Goal: Ask a question

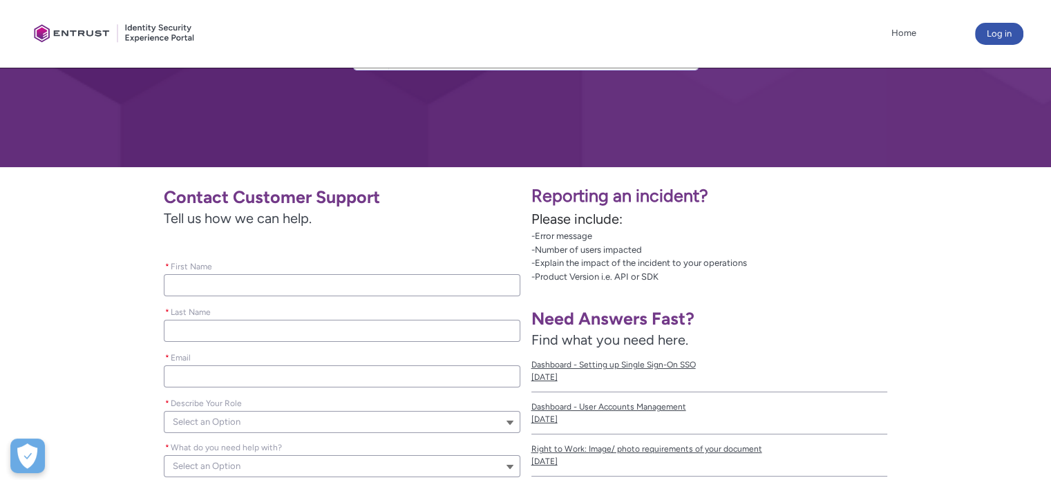
click at [359, 201] on h1 "Contact Customer Support" at bounding box center [342, 197] width 357 height 21
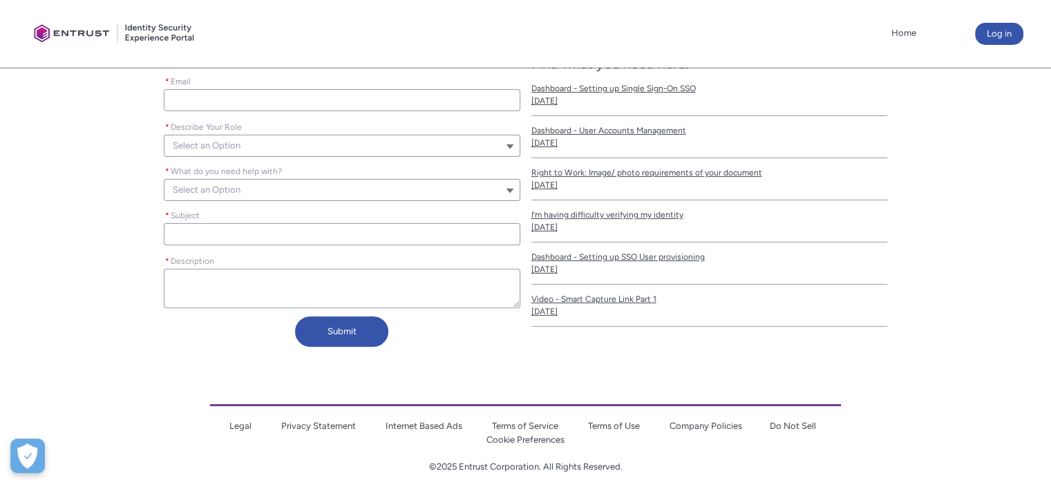
click at [292, 190] on button "Select an Option" at bounding box center [342, 190] width 357 height 22
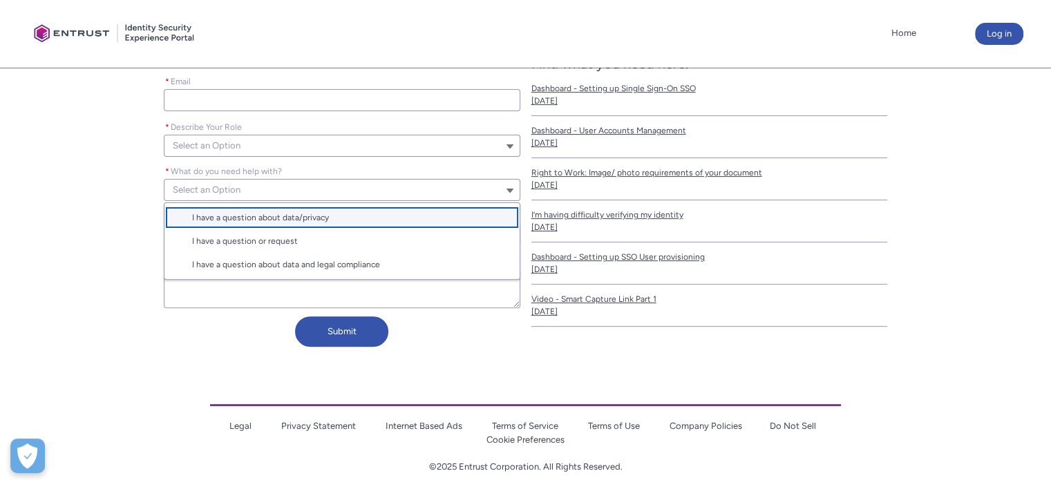
click at [292, 190] on button "Select an Option" at bounding box center [342, 190] width 357 height 22
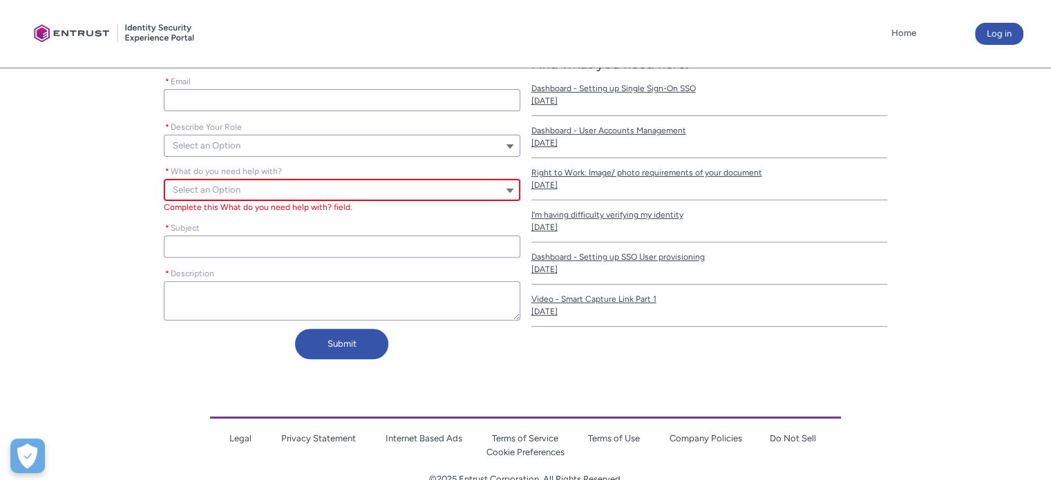
click at [293, 226] on div "* Subject" at bounding box center [342, 238] width 357 height 39
click at [307, 146] on button "Select an Option" at bounding box center [342, 146] width 357 height 22
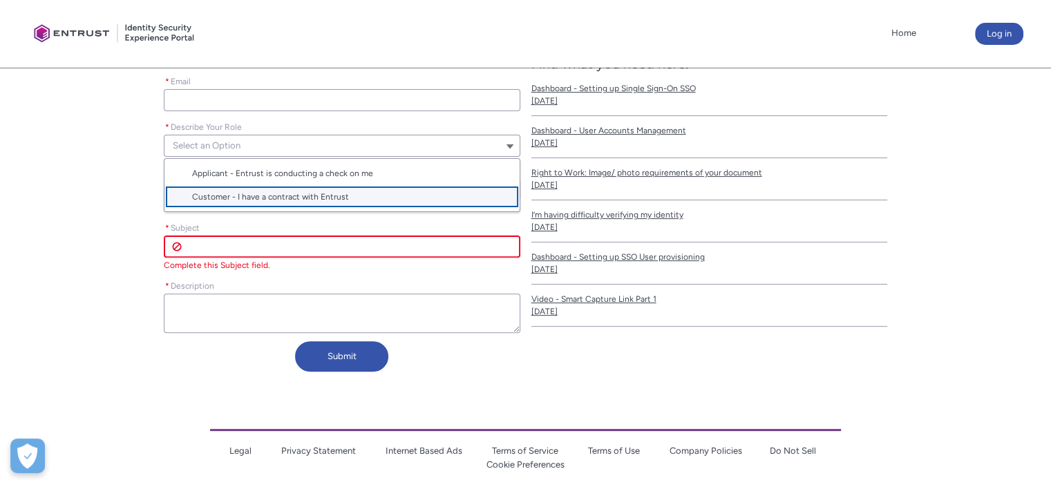
click at [299, 198] on span "Customer - I have a contract with Entrust" at bounding box center [270, 197] width 157 height 10
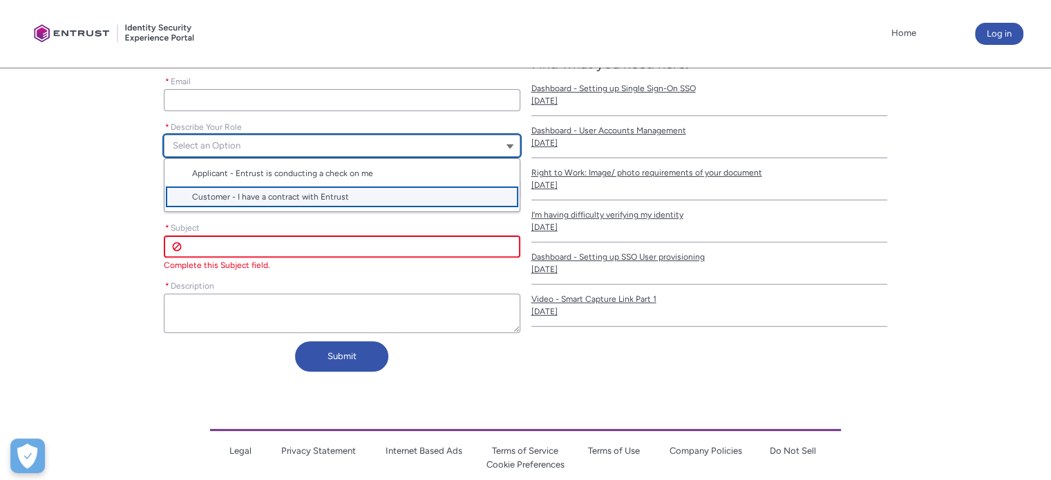
type lightning-combobox "Customer"
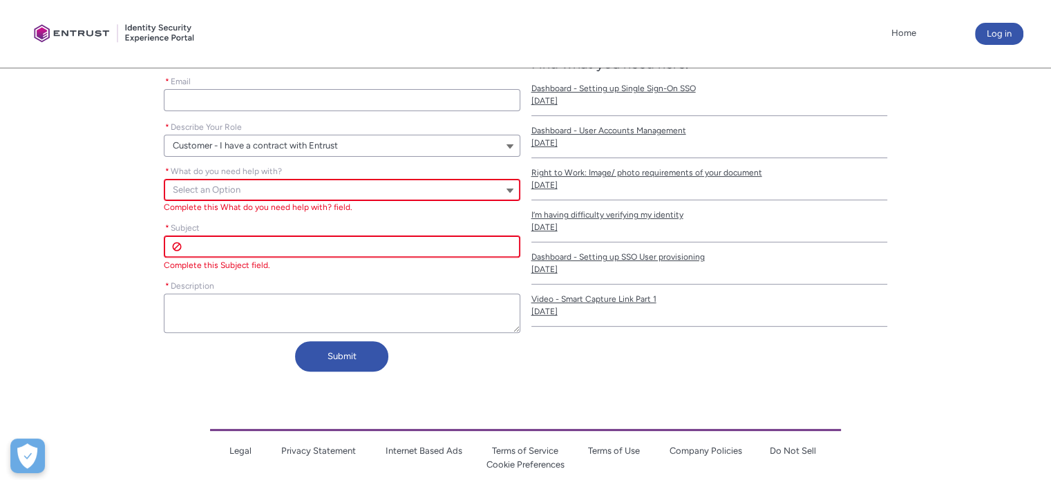
click at [290, 196] on button "Select an Option" at bounding box center [342, 190] width 357 height 22
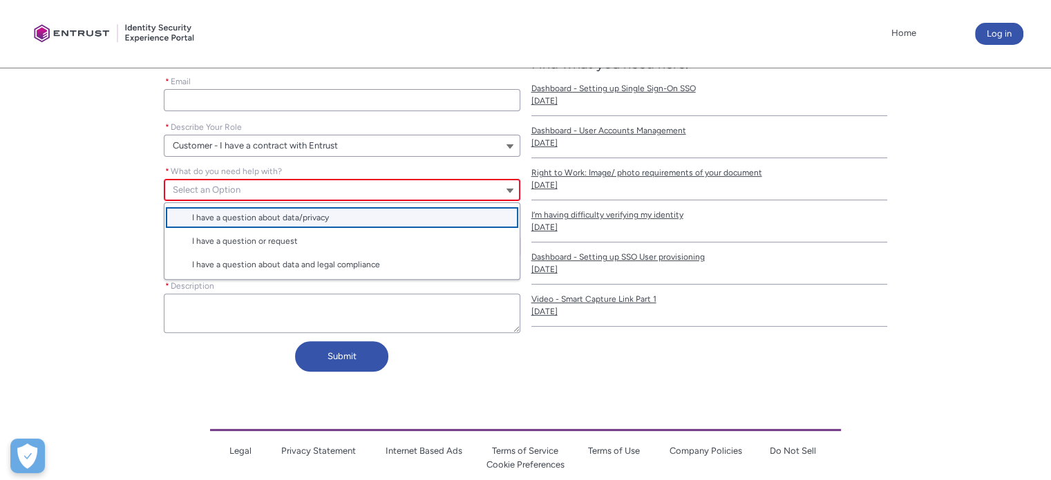
click at [301, 187] on button "Select an Option" at bounding box center [342, 190] width 357 height 22
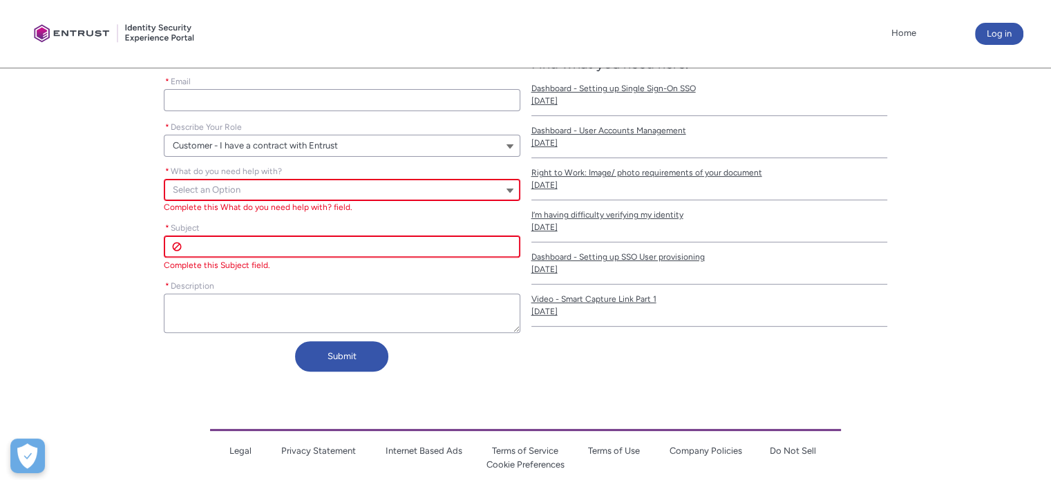
scroll to position [346, 0]
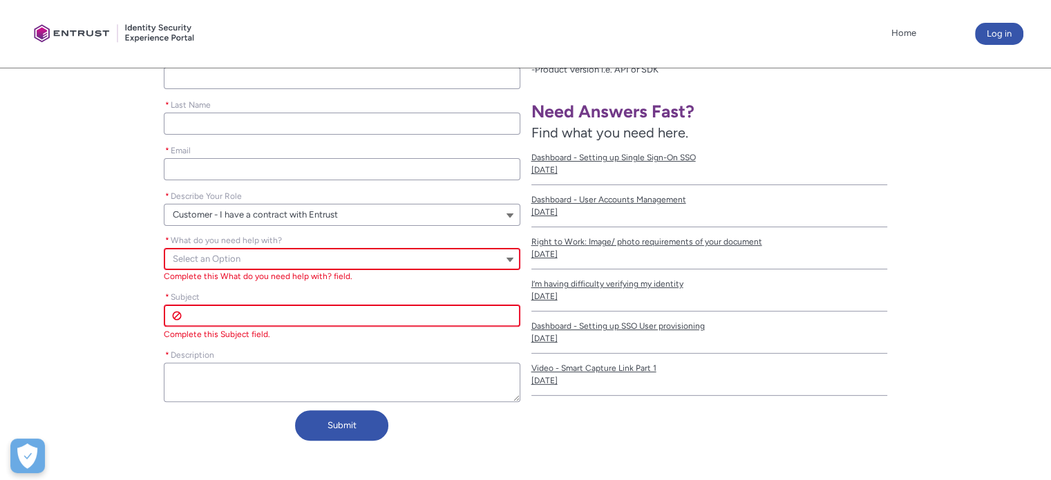
click at [307, 178] on input "* Email" at bounding box center [342, 169] width 357 height 22
click at [315, 115] on input "* Last Name" at bounding box center [342, 124] width 357 height 22
